Goal: Information Seeking & Learning: Learn about a topic

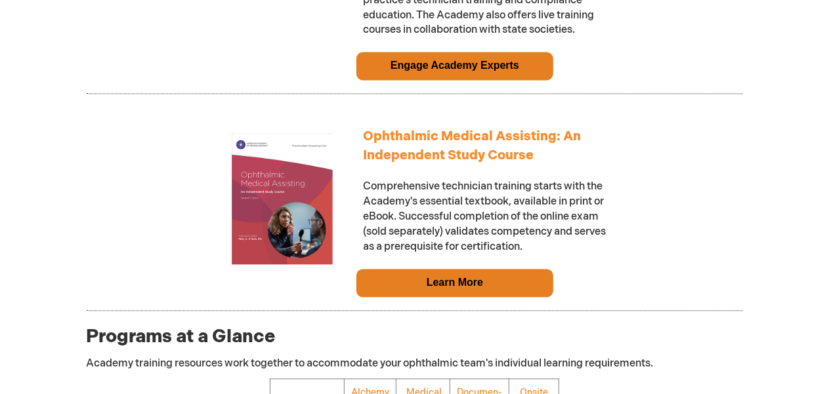
scroll to position [1355, 0]
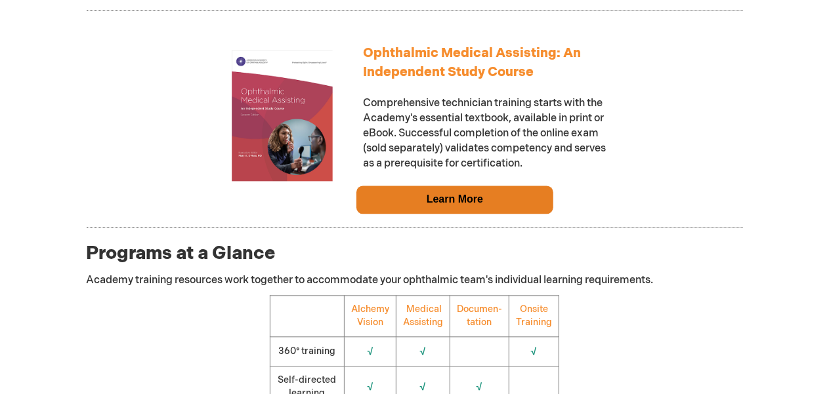
click at [463, 204] on link "Learn More" at bounding box center [454, 199] width 56 height 11
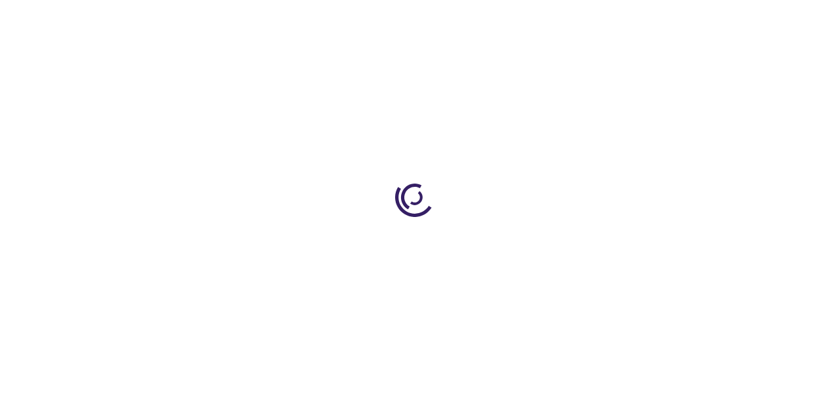
type input "0"
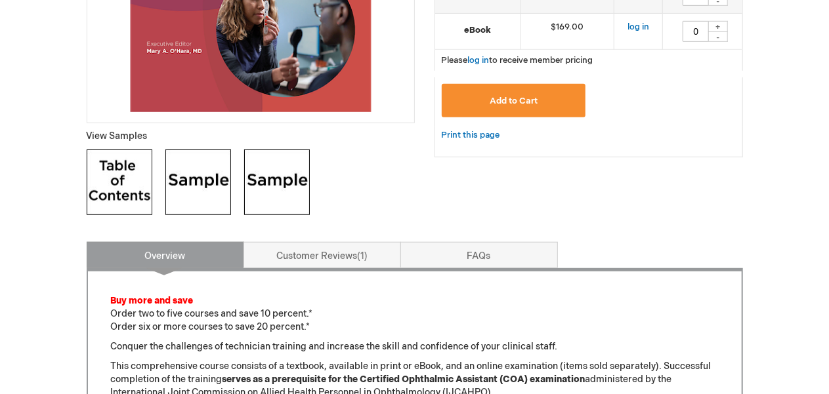
scroll to position [461, 0]
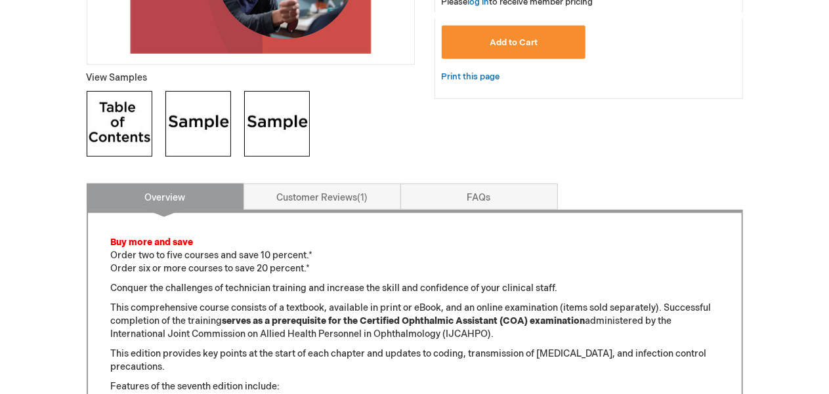
click at [216, 137] on img at bounding box center [198, 124] width 66 height 66
click at [277, 134] on img at bounding box center [277, 124] width 66 height 66
click at [127, 143] on img at bounding box center [120, 124] width 66 height 66
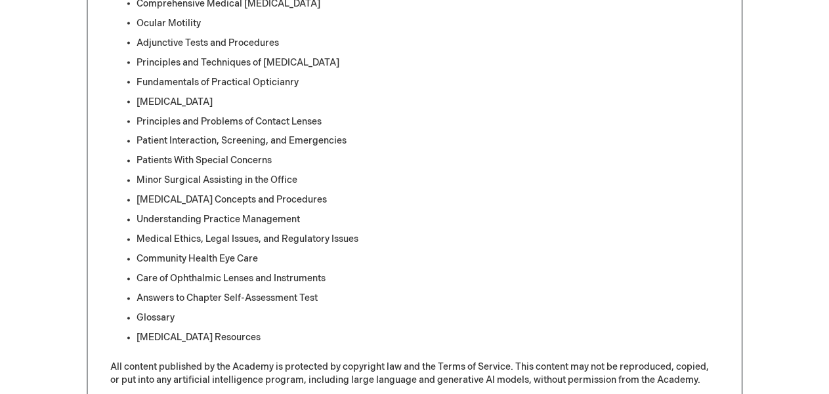
scroll to position [1107, 0]
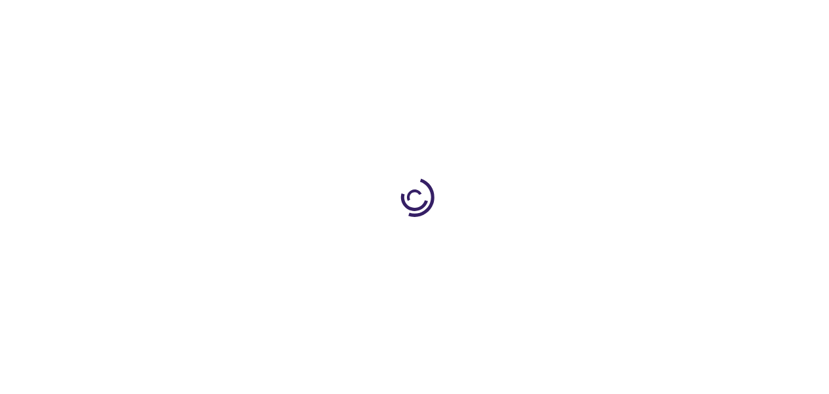
scroll to position [1355, 0]
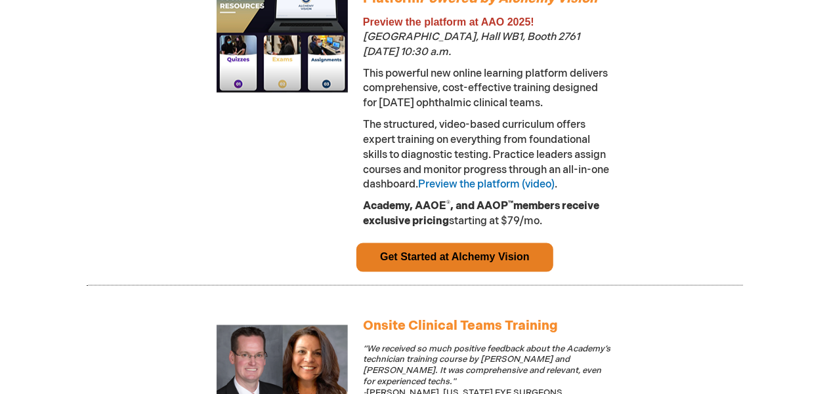
scroll to position [823, 0]
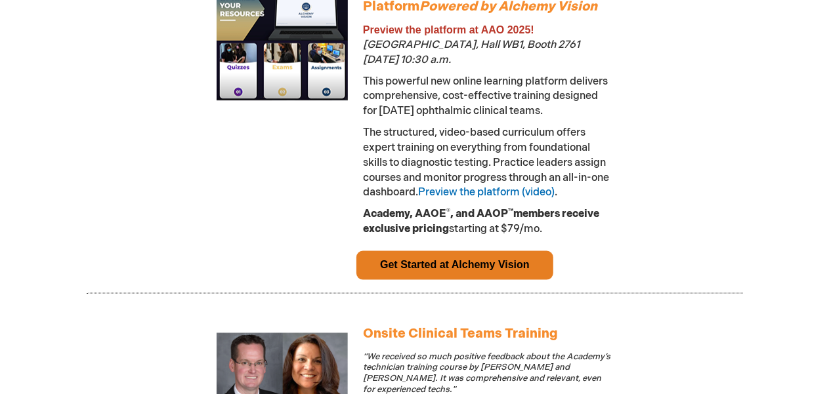
click at [469, 270] on link "Get Started at Alchemy Vision" at bounding box center [455, 264] width 150 height 11
